Goal: Task Accomplishment & Management: Use online tool/utility

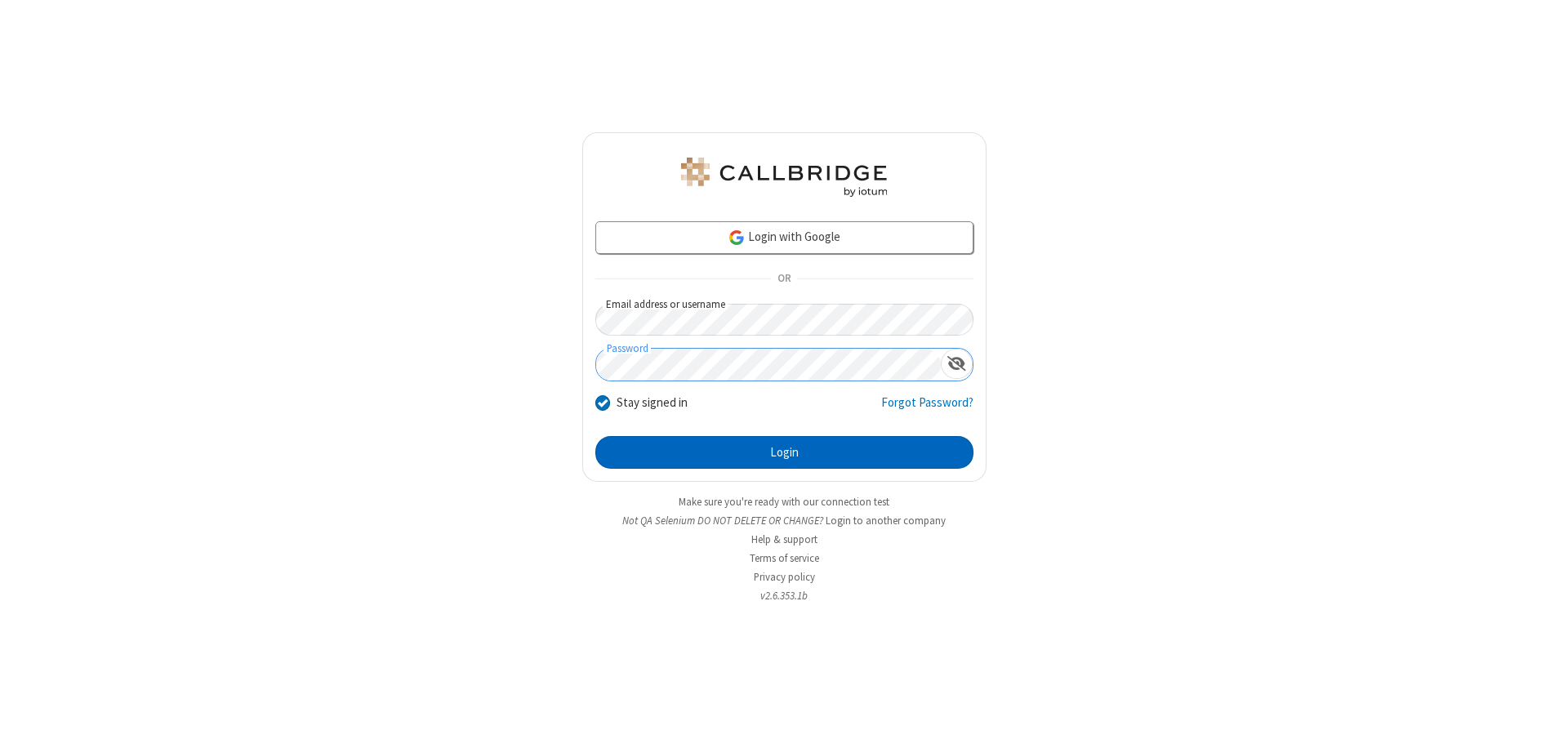
click at [784, 452] on button "Login" at bounding box center [785, 451] width 378 height 32
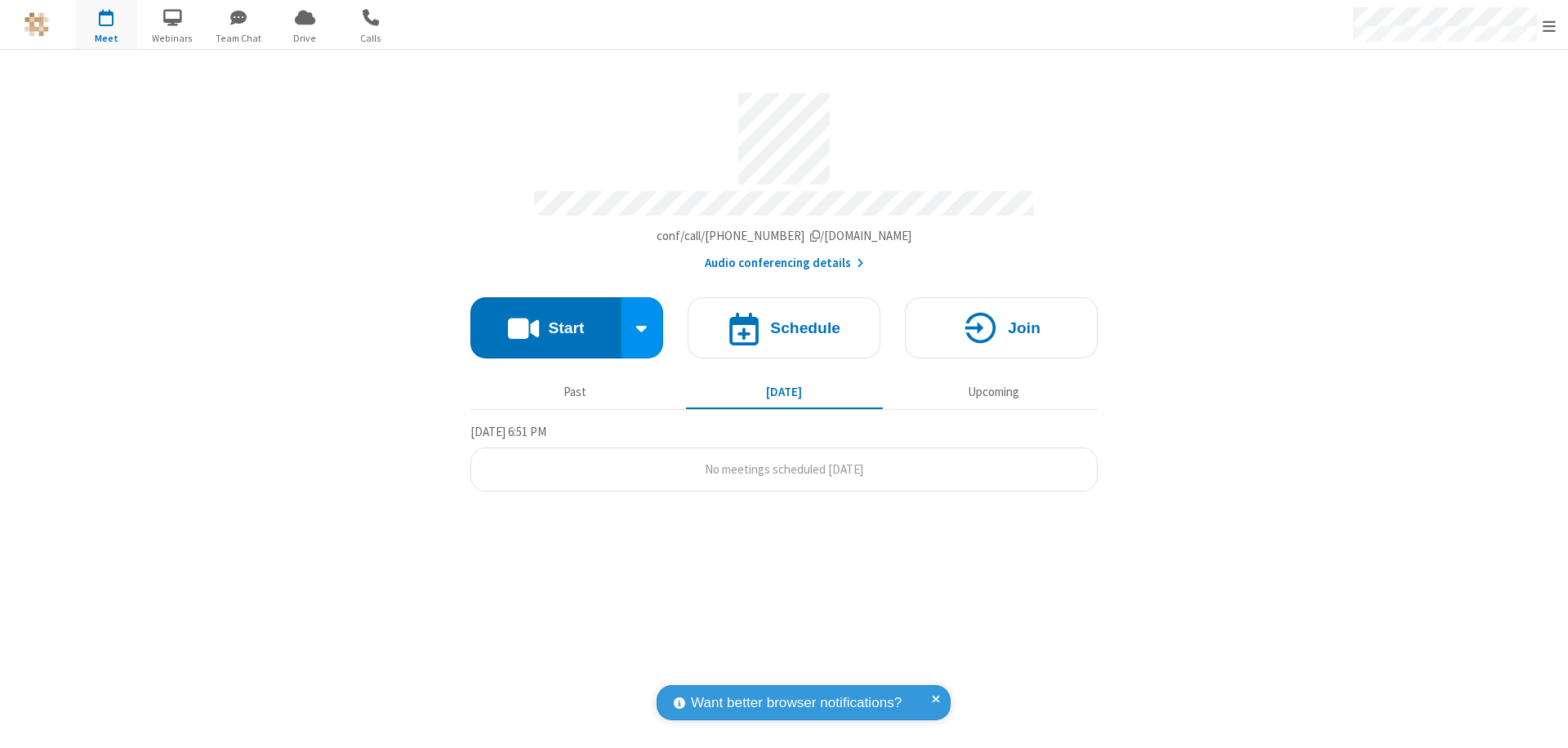
click at [545, 320] on button "Start" at bounding box center [546, 328] width 151 height 61
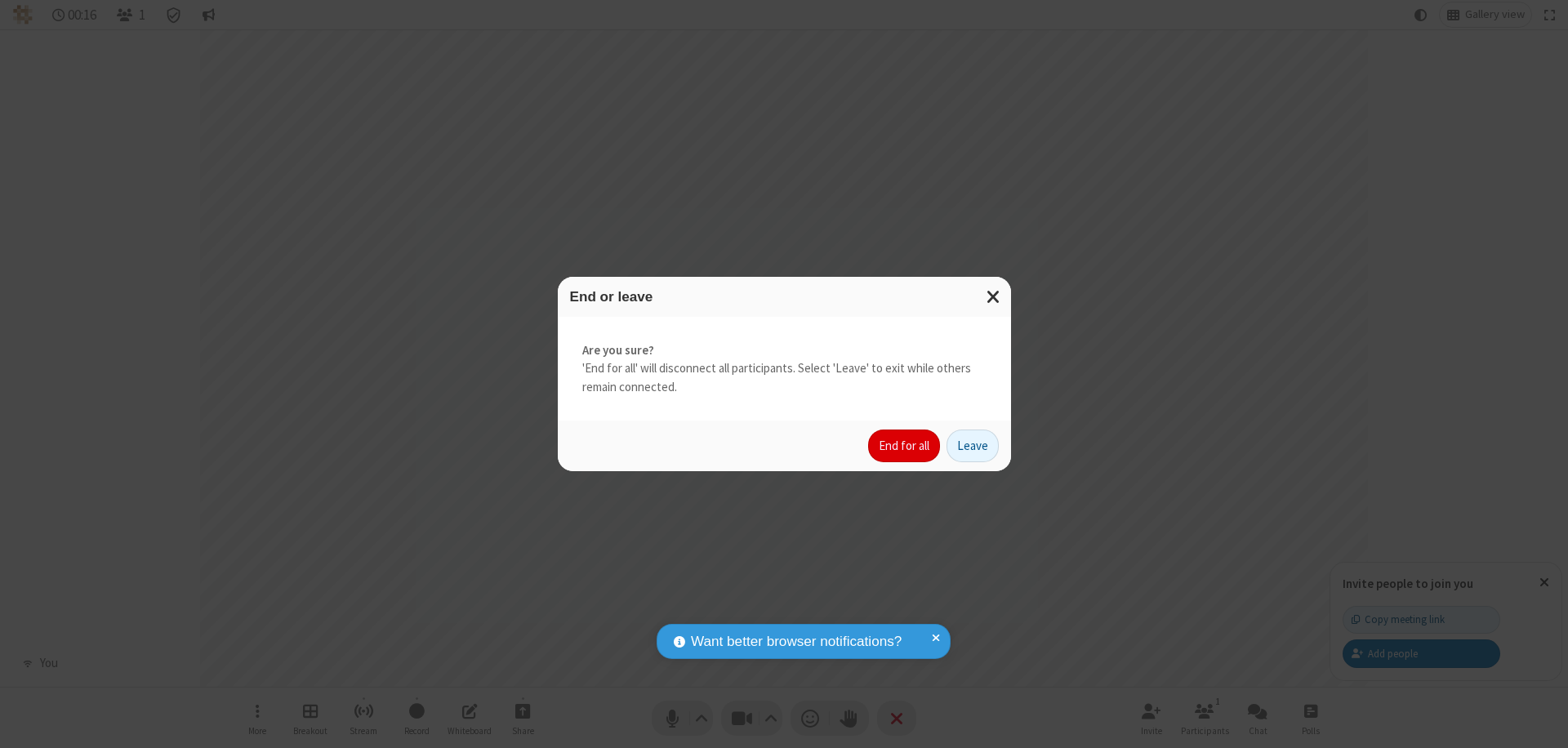
click at [905, 446] on button "End for all" at bounding box center [904, 445] width 72 height 32
